Goal: Use online tool/utility

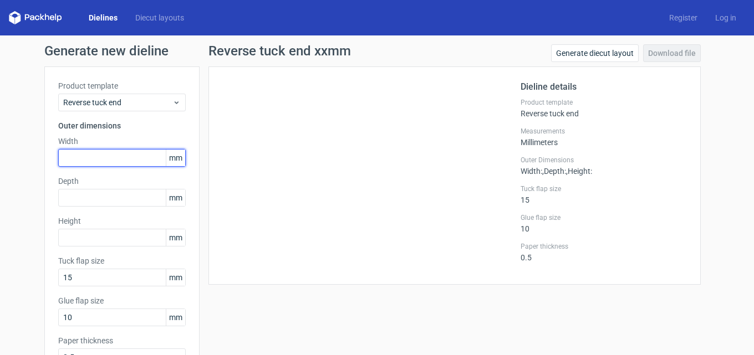
click at [87, 154] on input "text" at bounding box center [122, 158] width 128 height 18
type input "143"
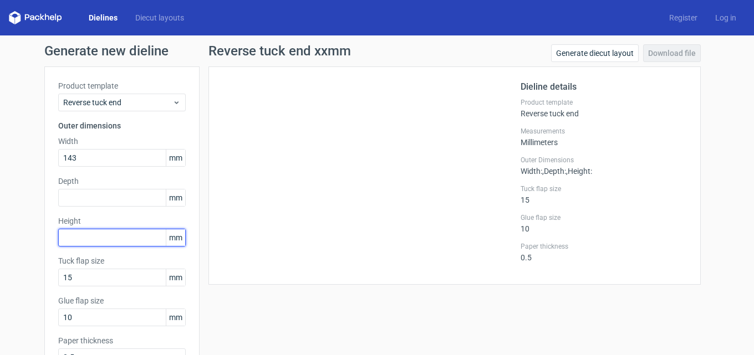
click at [83, 240] on input "text" at bounding box center [122, 238] width 128 height 18
type input "143"
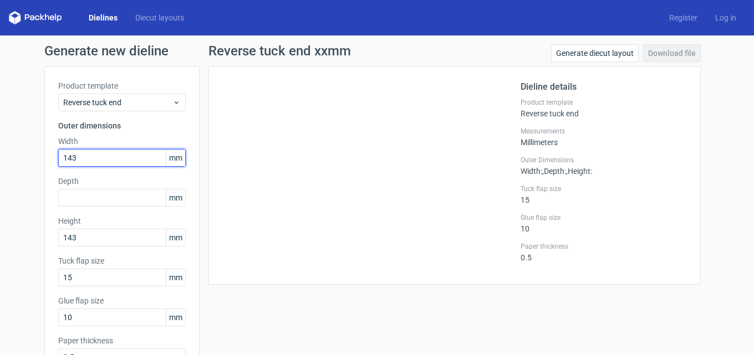
click at [88, 156] on input "143" at bounding box center [122, 158] width 128 height 18
drag, startPoint x: 88, startPoint y: 152, endPoint x: 0, endPoint y: 134, distance: 90.2
click at [0, 137] on div "Generate new dieline Product template Reverse tuck end Outer dimensions Width 1…" at bounding box center [377, 234] width 754 height 399
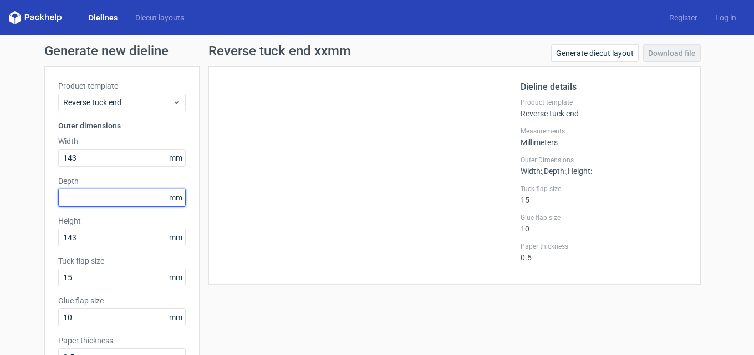
click at [60, 201] on input "text" at bounding box center [122, 198] width 128 height 18
type input "11"
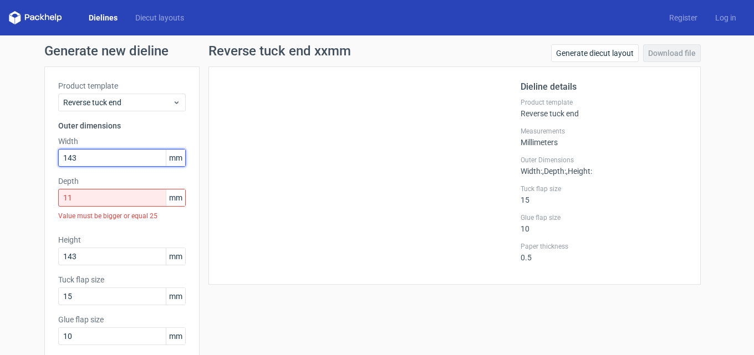
drag, startPoint x: 85, startPoint y: 160, endPoint x: 0, endPoint y: 142, distance: 87.3
click at [0, 142] on div "Generate new dieline Product template Reverse tuck end Outer dimensions Width 1…" at bounding box center [377, 244] width 754 height 418
